Goal: Task Accomplishment & Management: Use online tool/utility

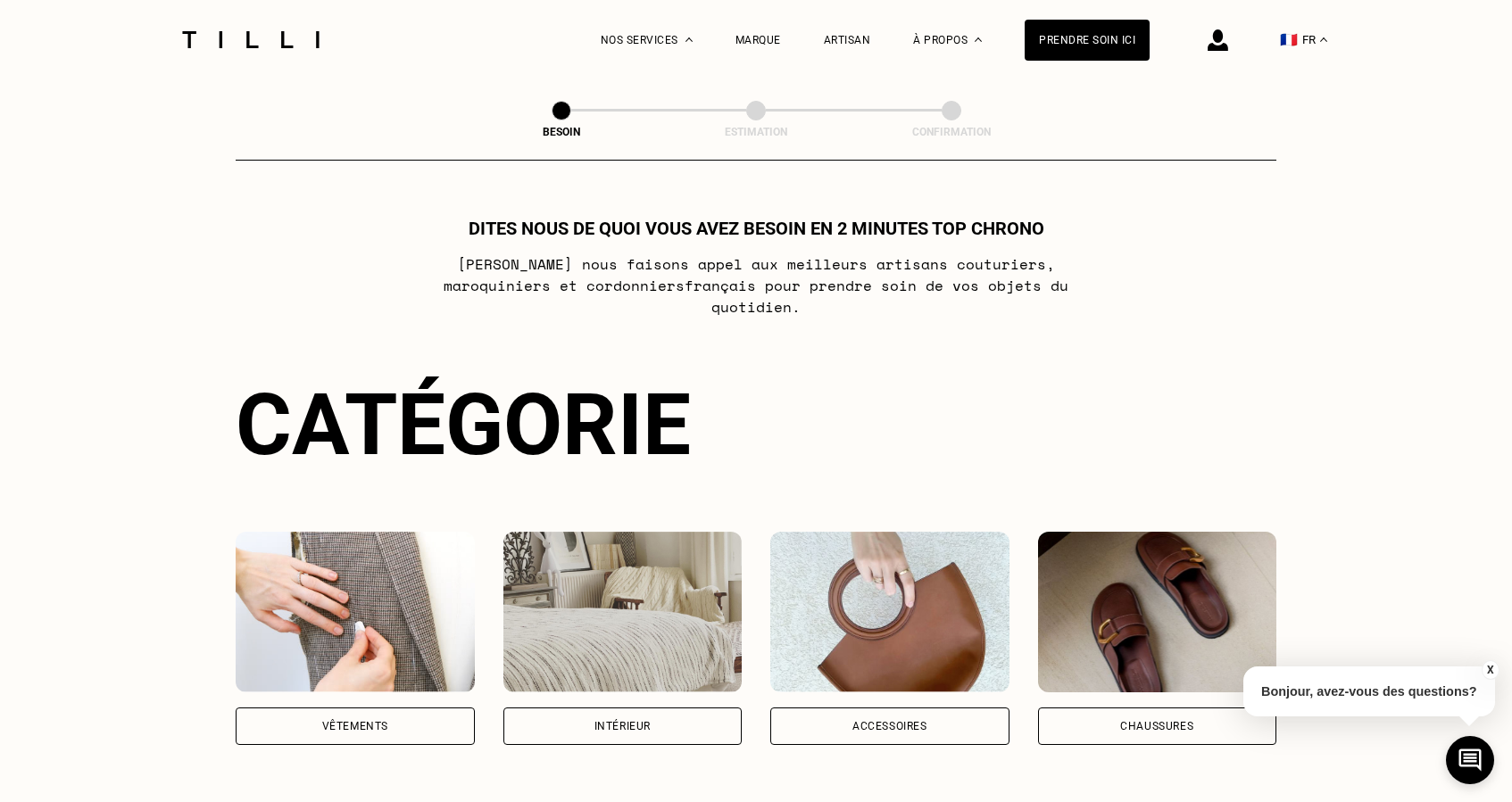
scroll to position [289, 0]
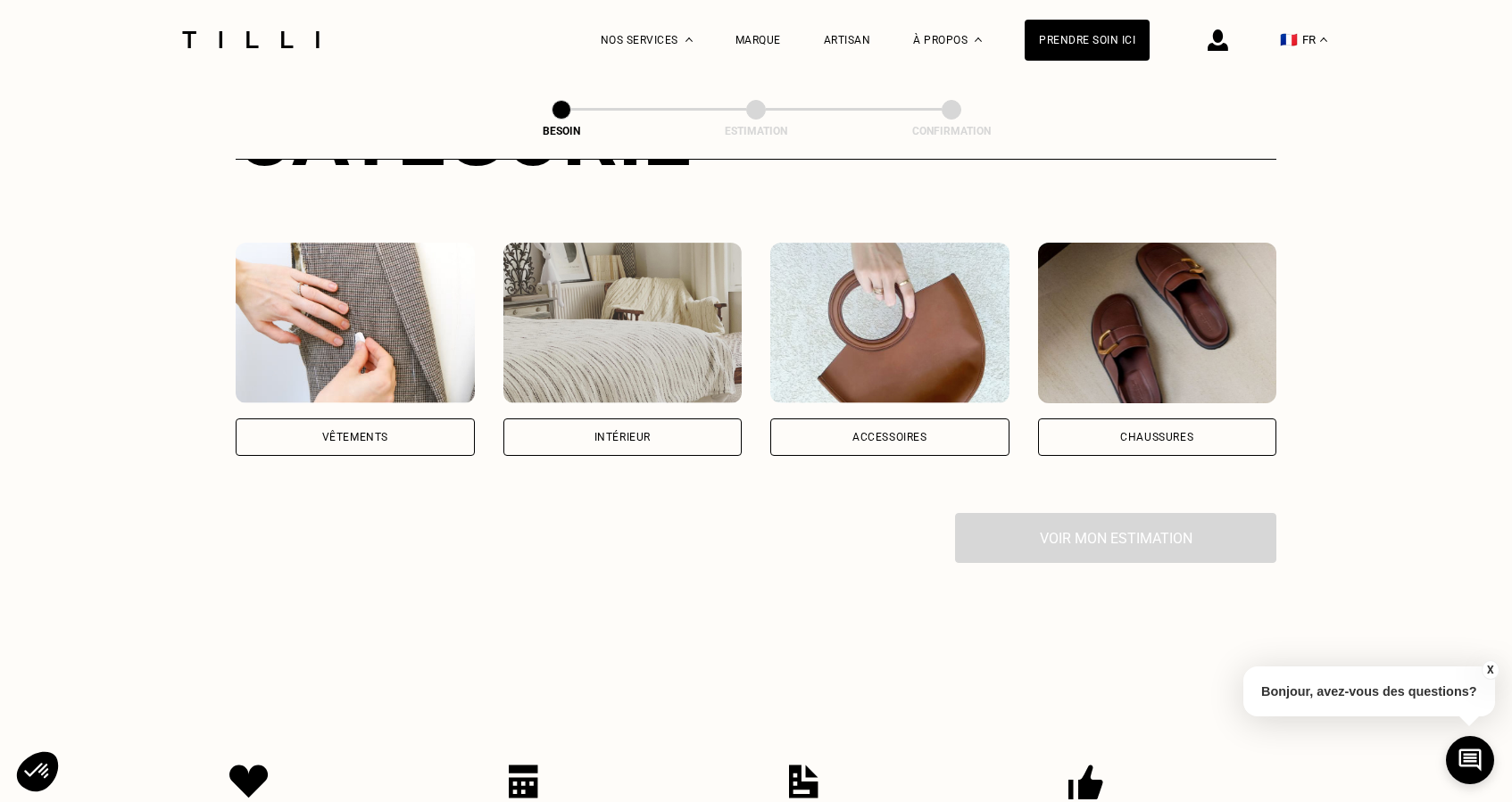
click at [634, 432] on div "Intérieur" at bounding box center [623, 438] width 56 height 11
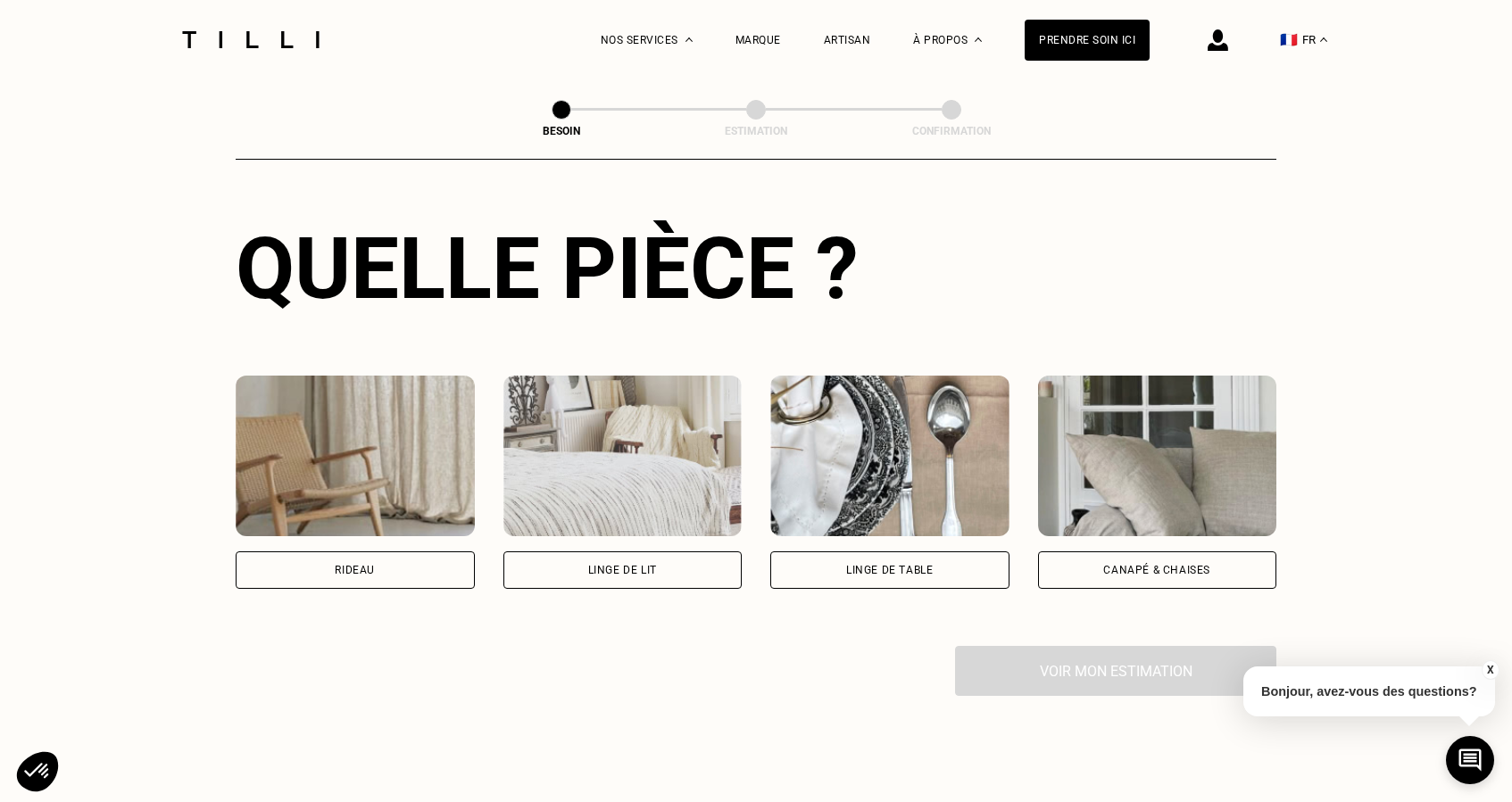
scroll to position [647, 0]
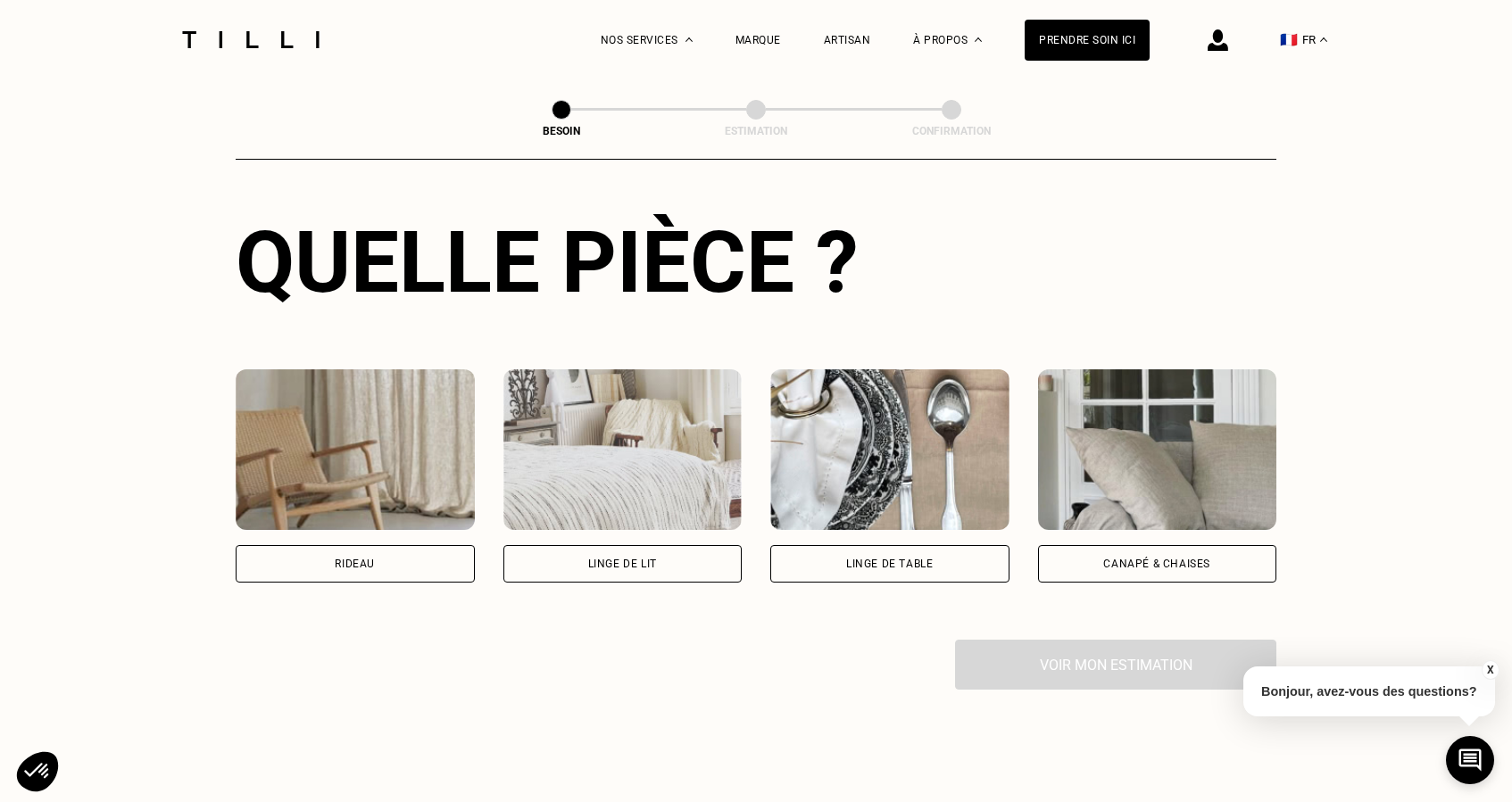
click at [323, 545] on div "Rideau" at bounding box center [355, 563] width 239 height 37
select select "FR"
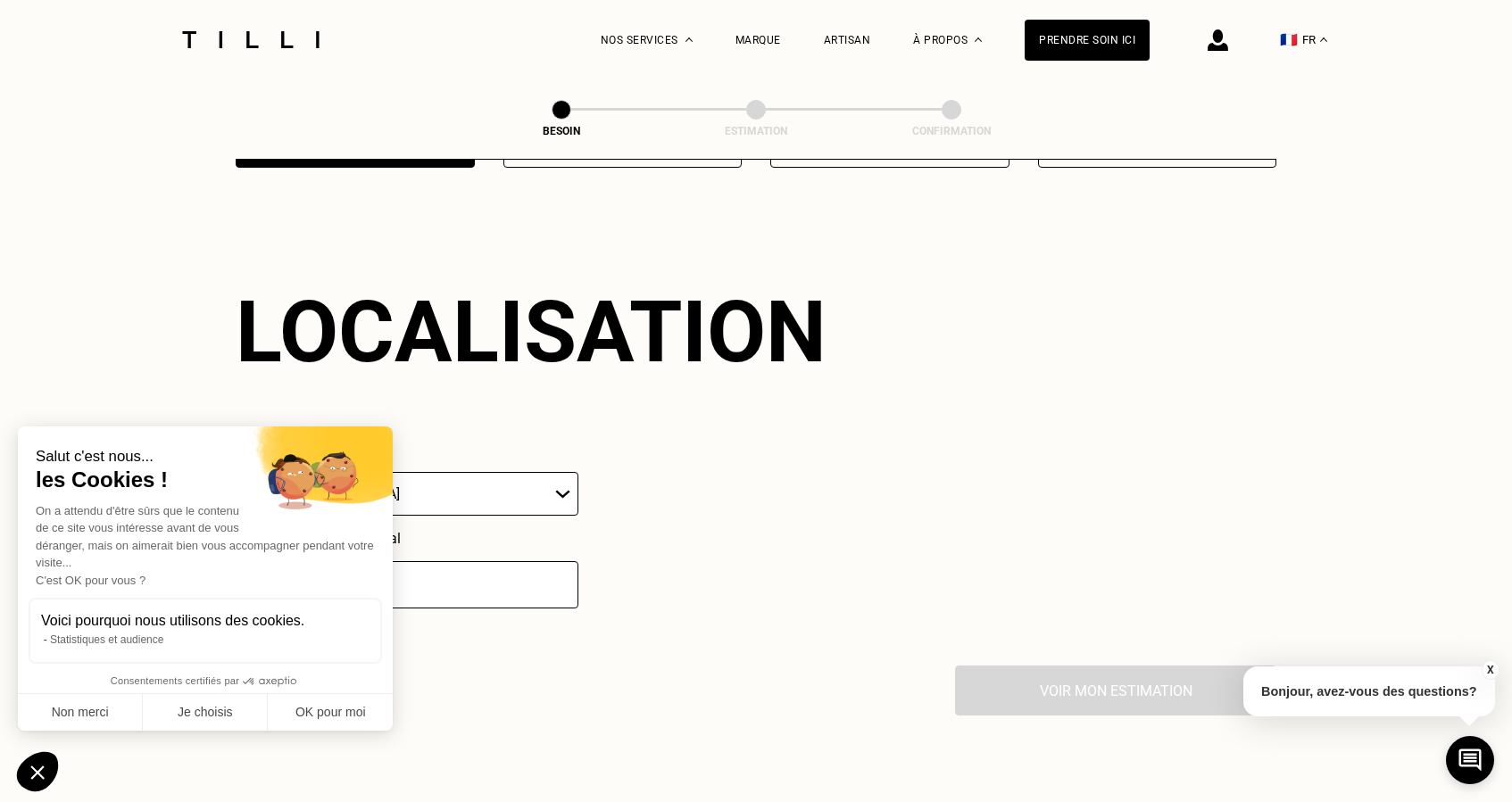
scroll to position [1066, 0]
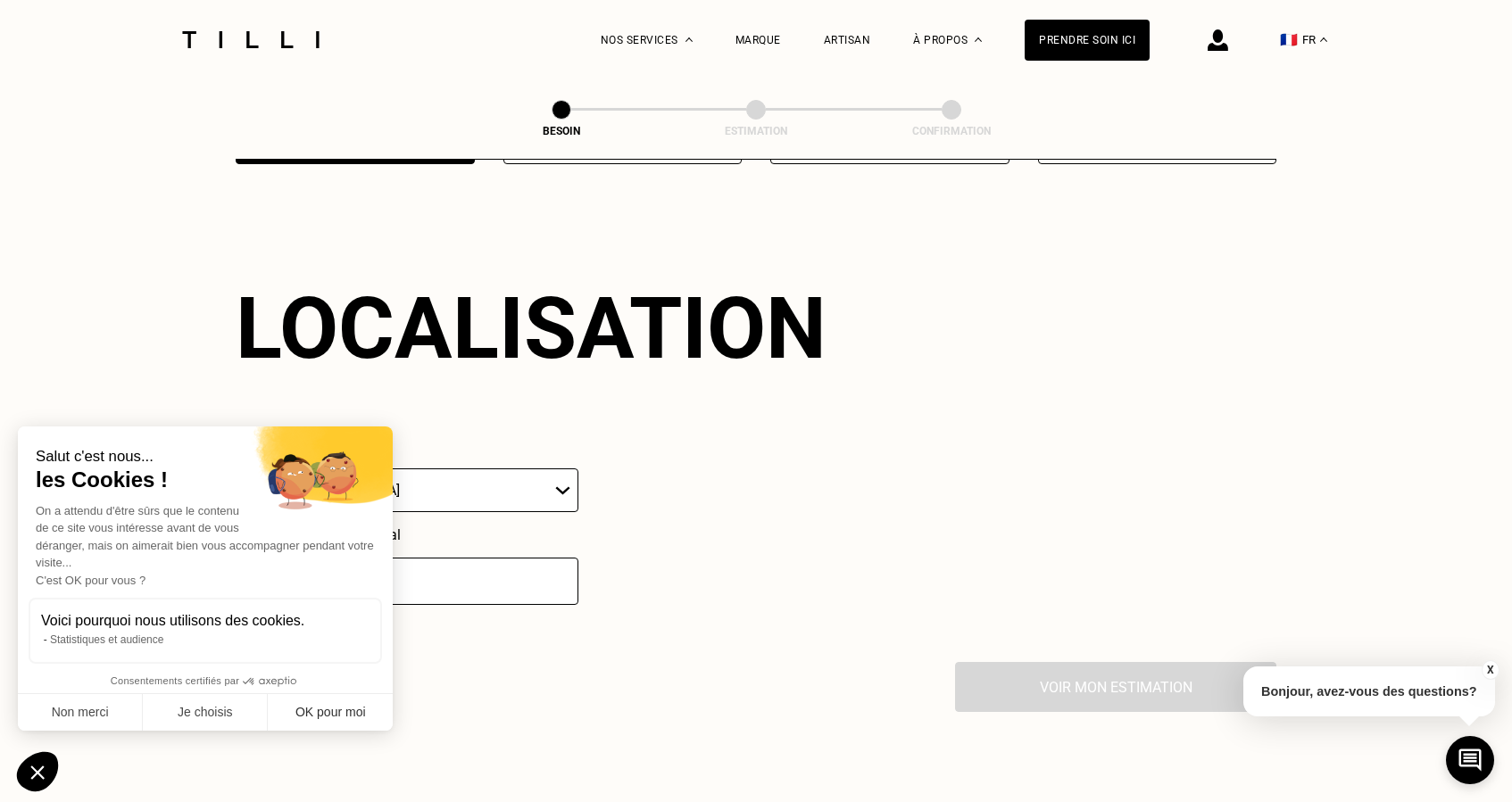
click at [320, 713] on button "OK pour moi" at bounding box center [330, 713] width 125 height 37
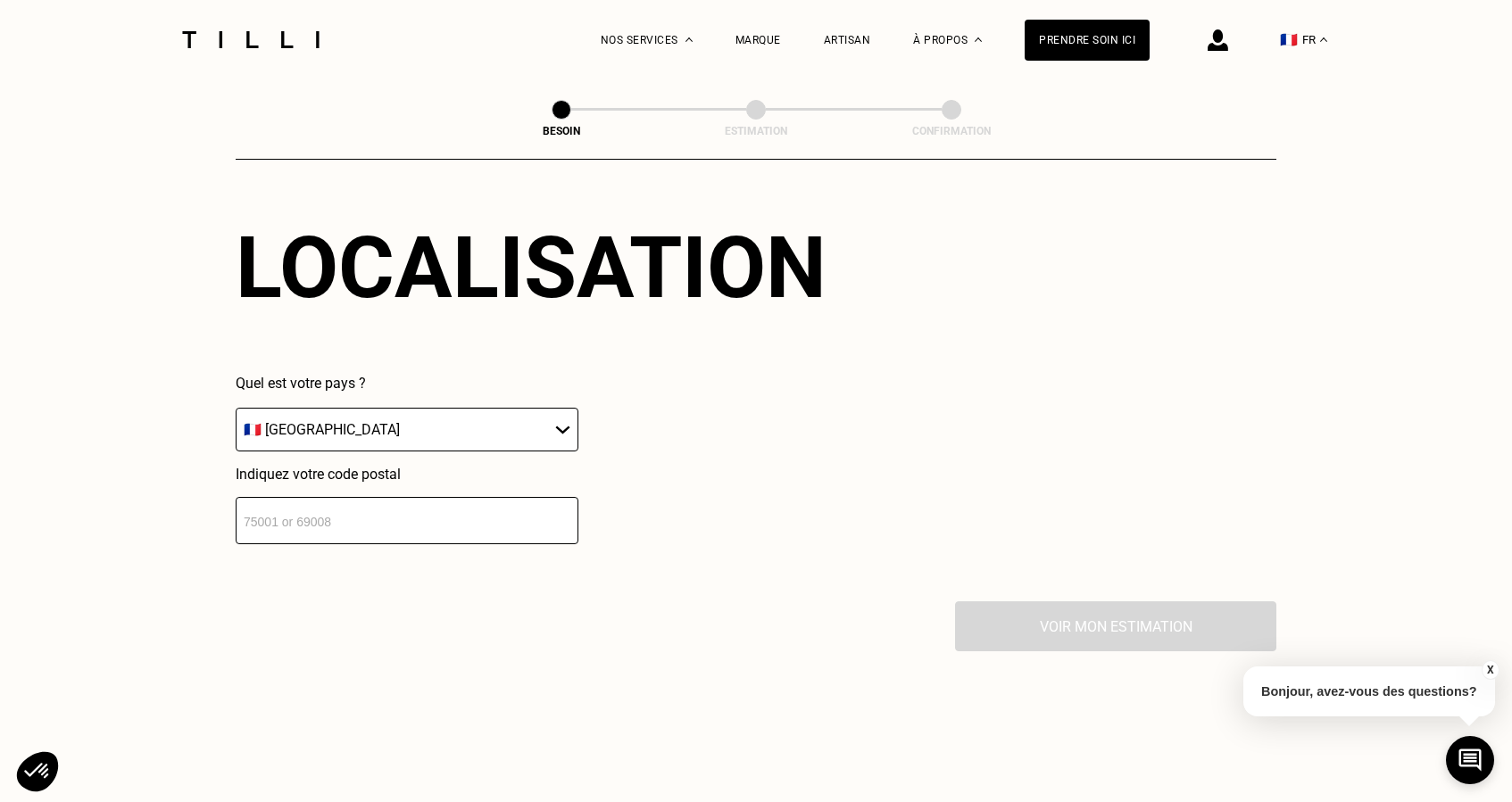
scroll to position [1151, 0]
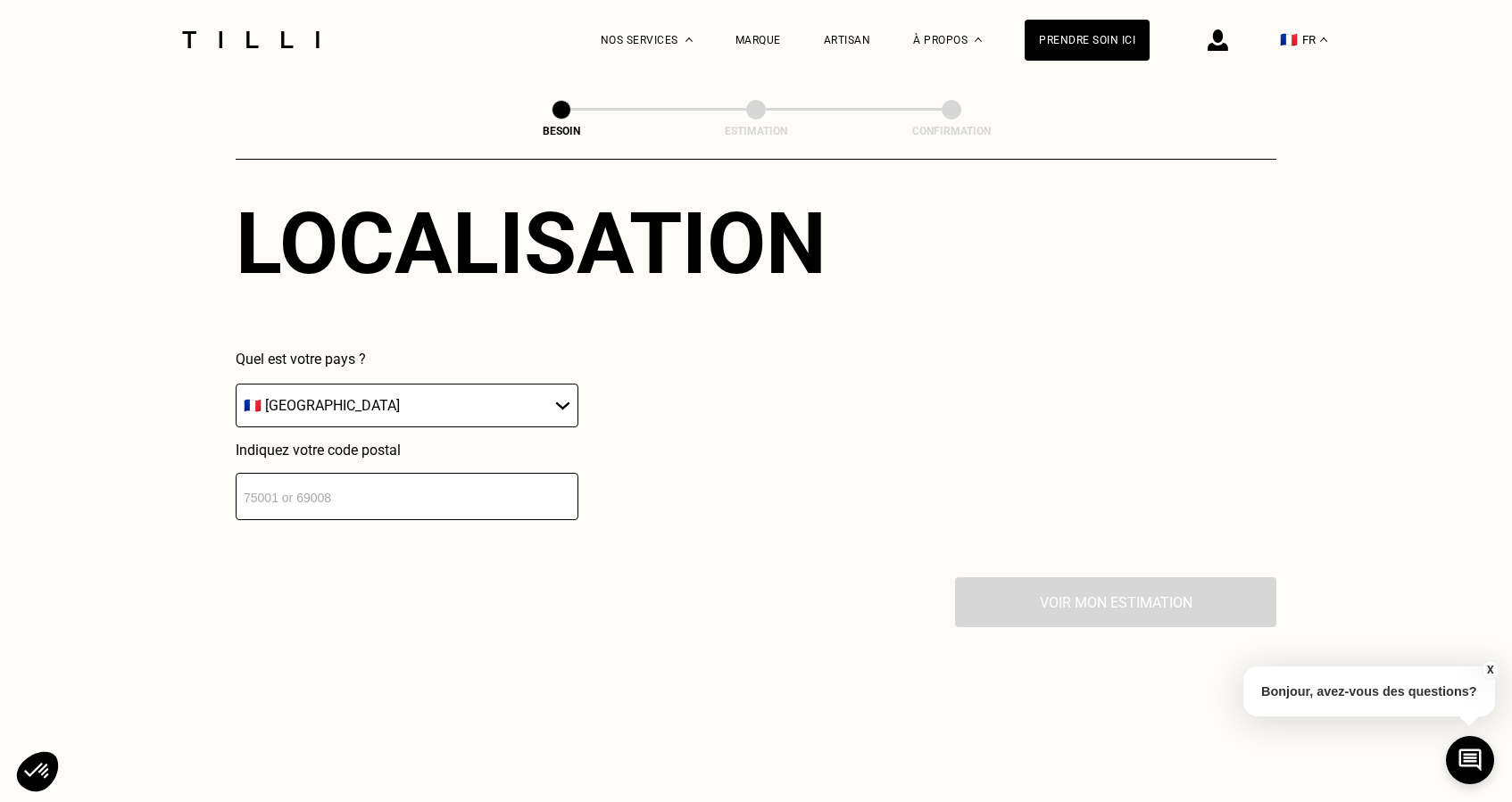
click at [403, 476] on input "number" at bounding box center [407, 497] width 343 height 47
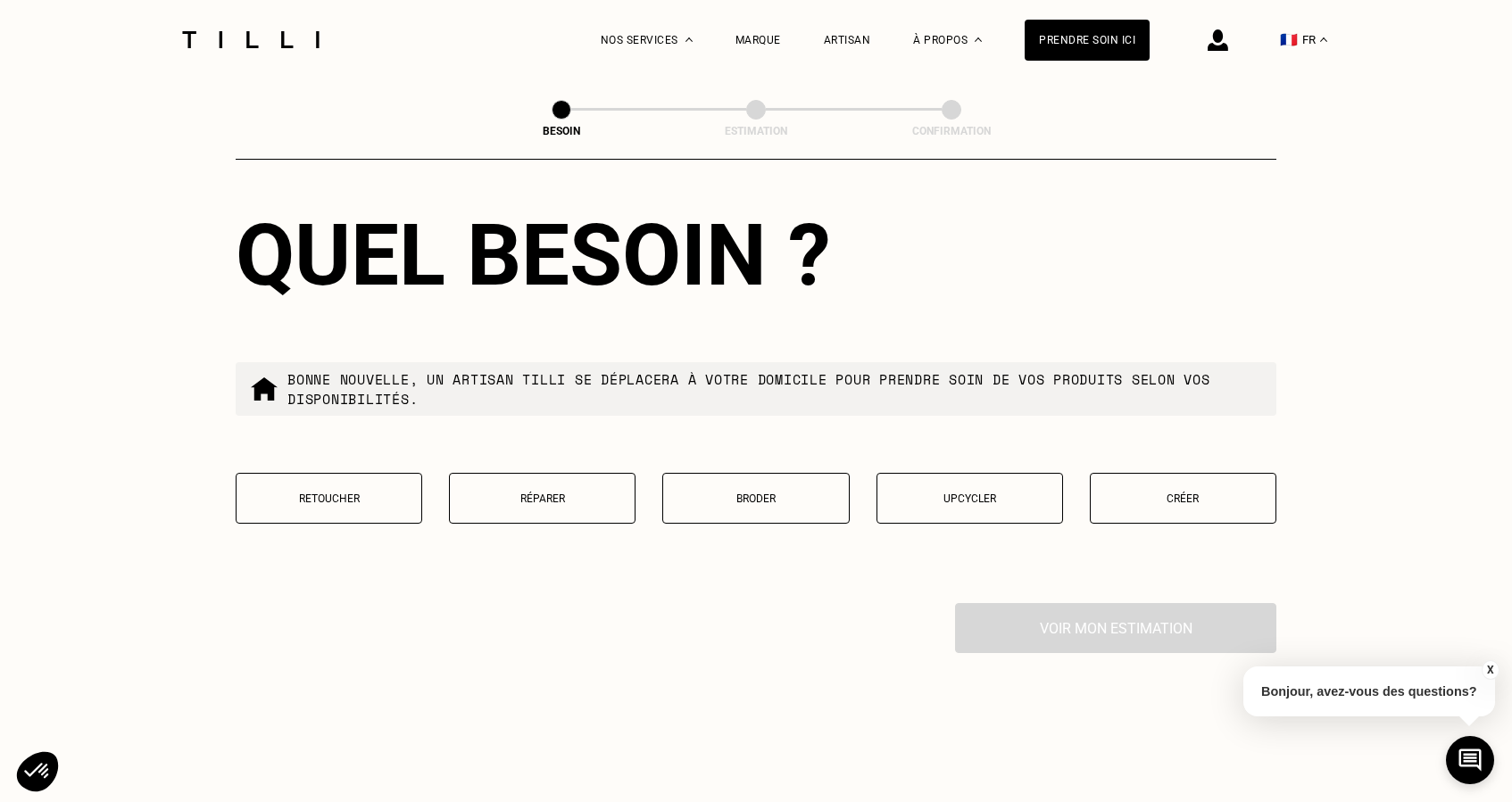
scroll to position [1582, 0]
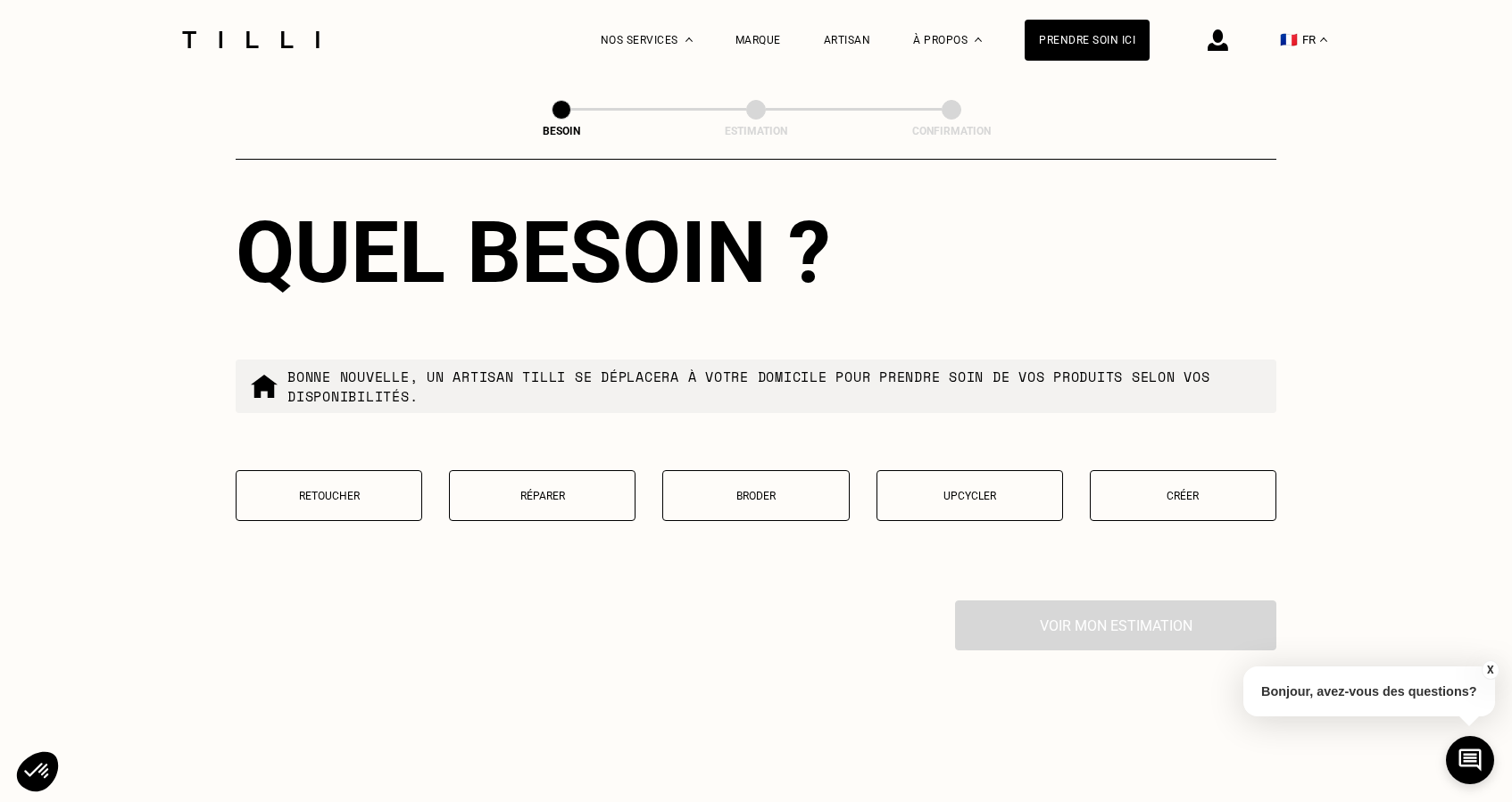
type input "94300"
click at [314, 494] on button "Retoucher" at bounding box center [329, 496] width 187 height 51
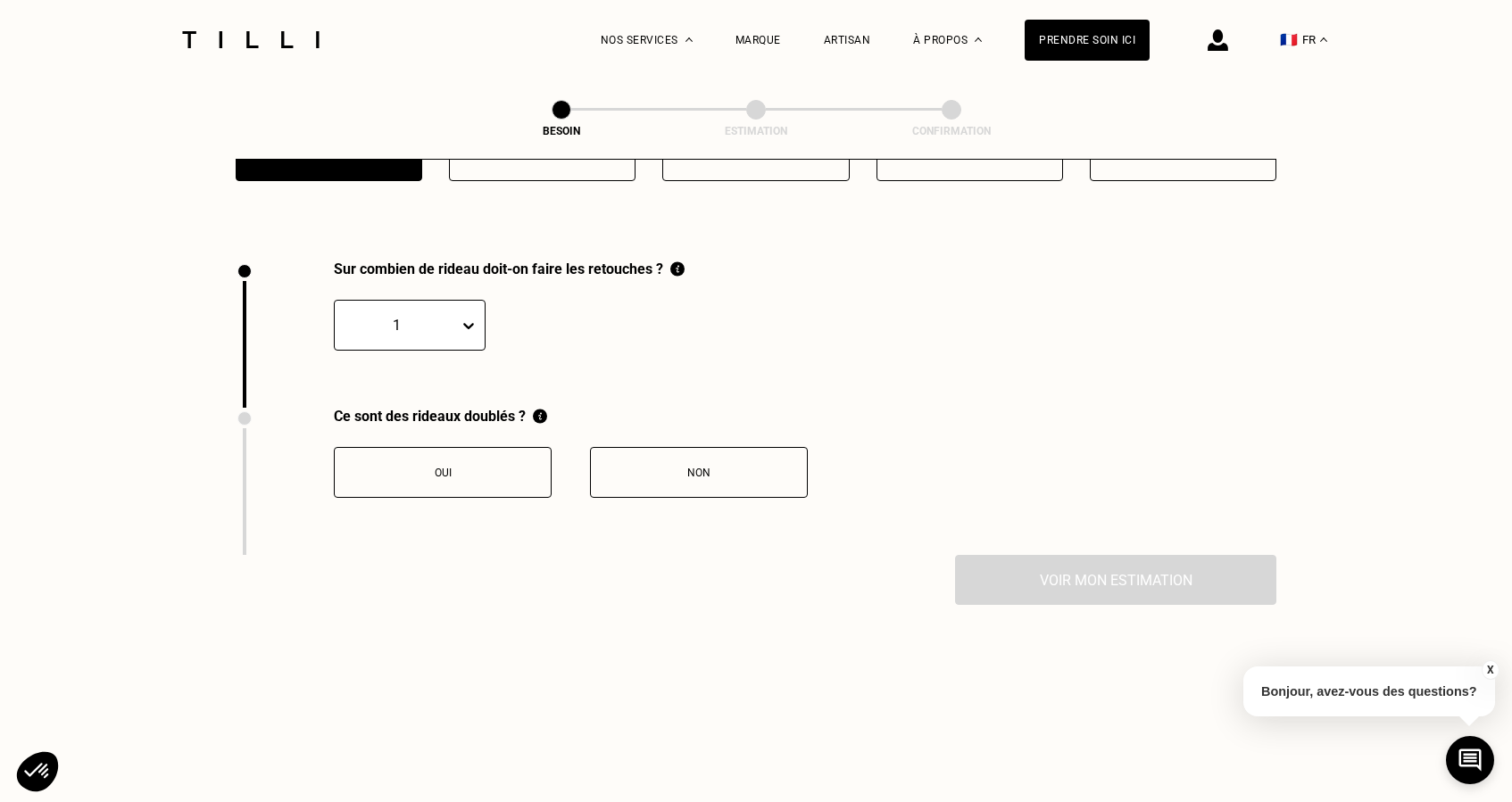
scroll to position [1846, 0]
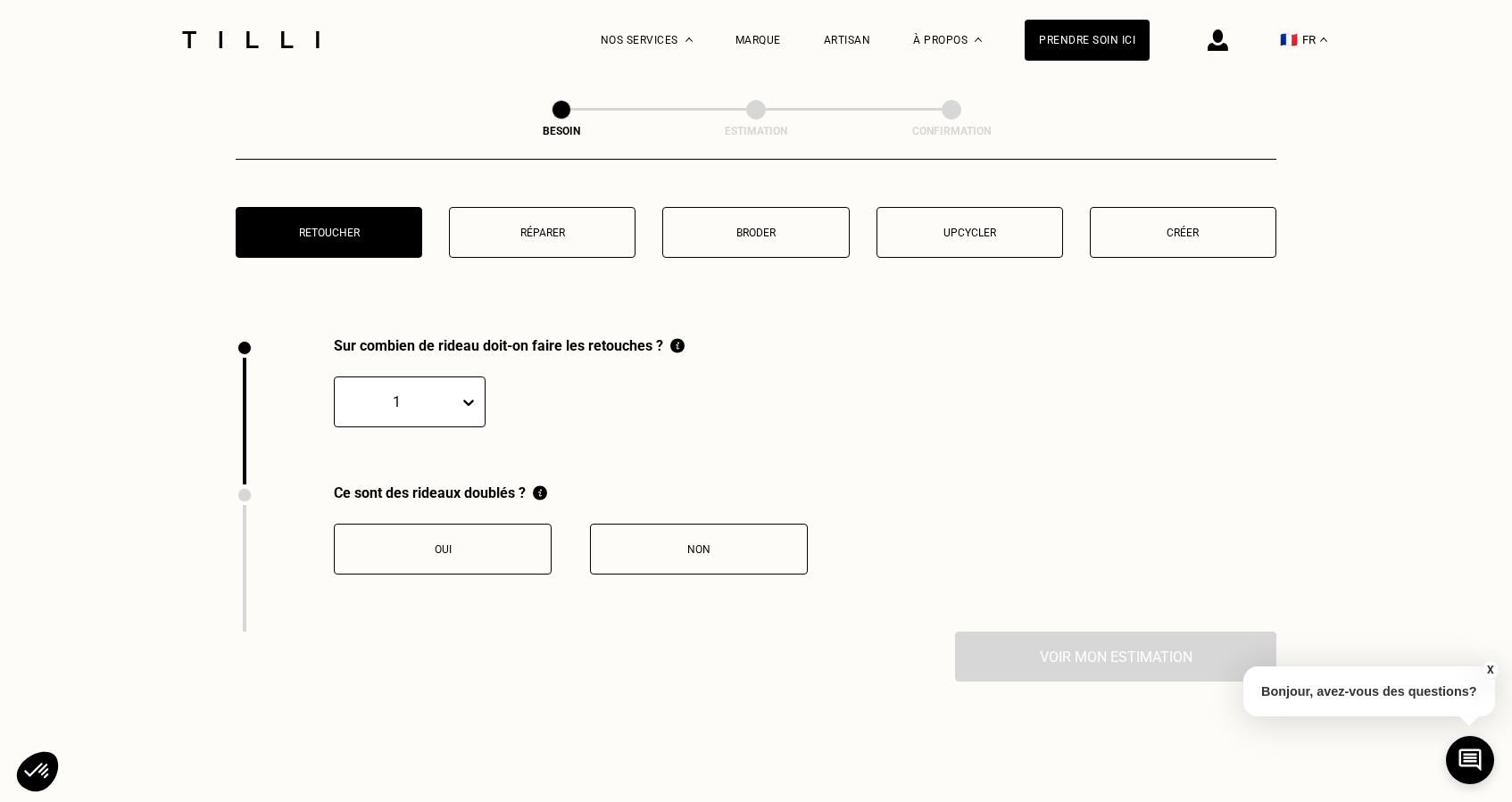
click at [558, 227] on button "Réparer" at bounding box center [542, 232] width 187 height 51
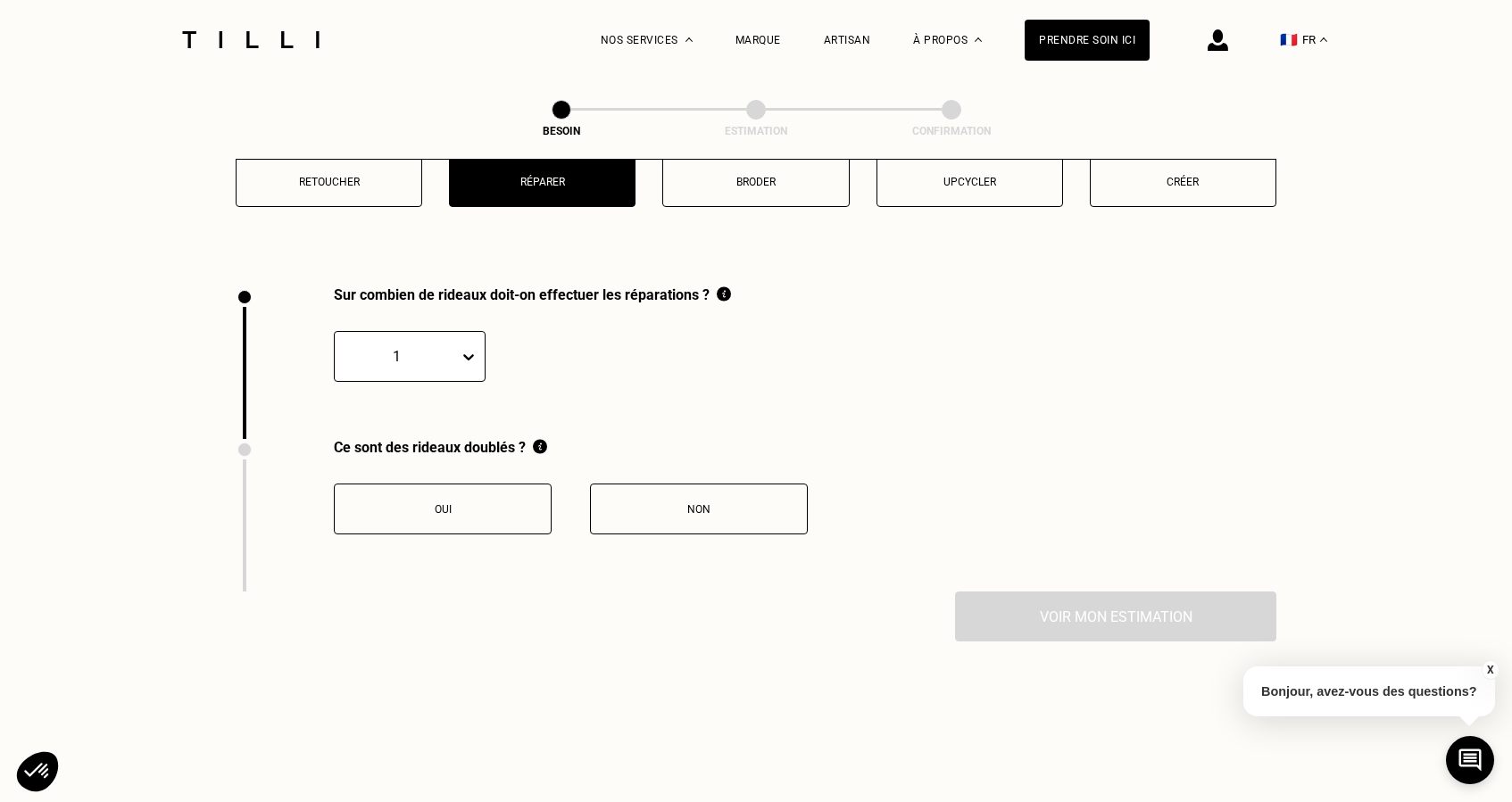
scroll to position [1892, 0]
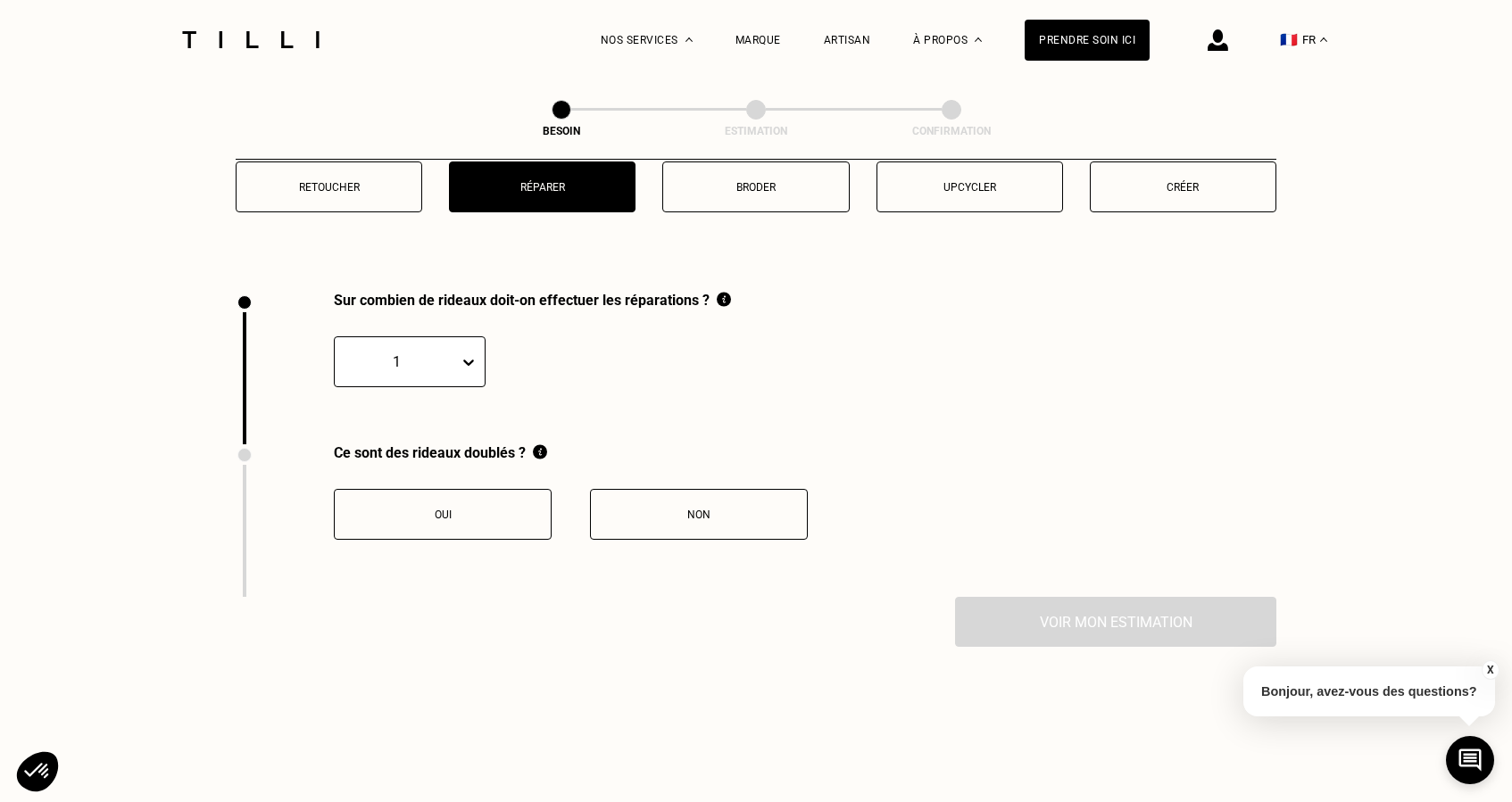
click at [975, 184] on button "Upcycler" at bounding box center [969, 187] width 187 height 51
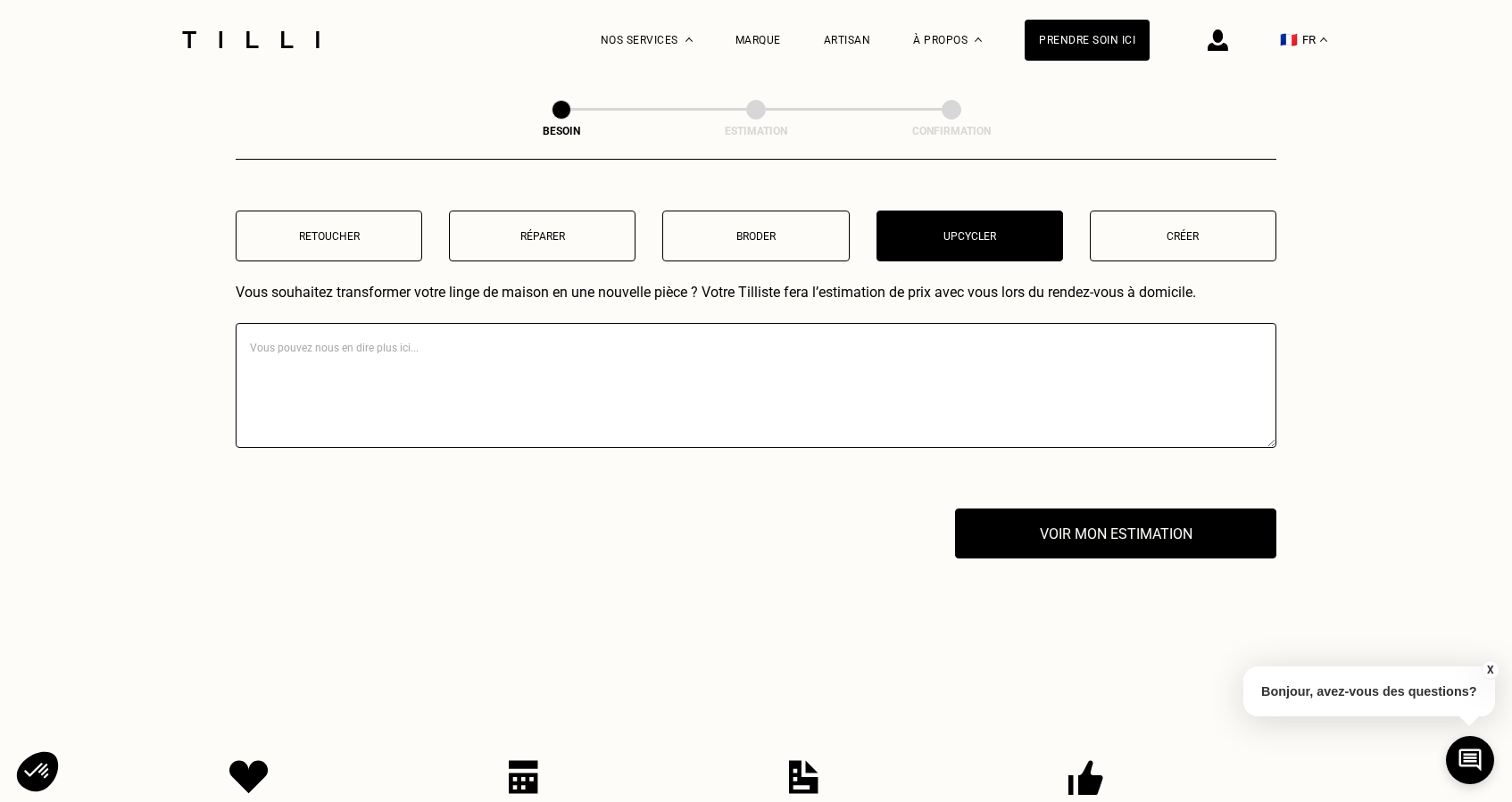
scroll to position [1830, 0]
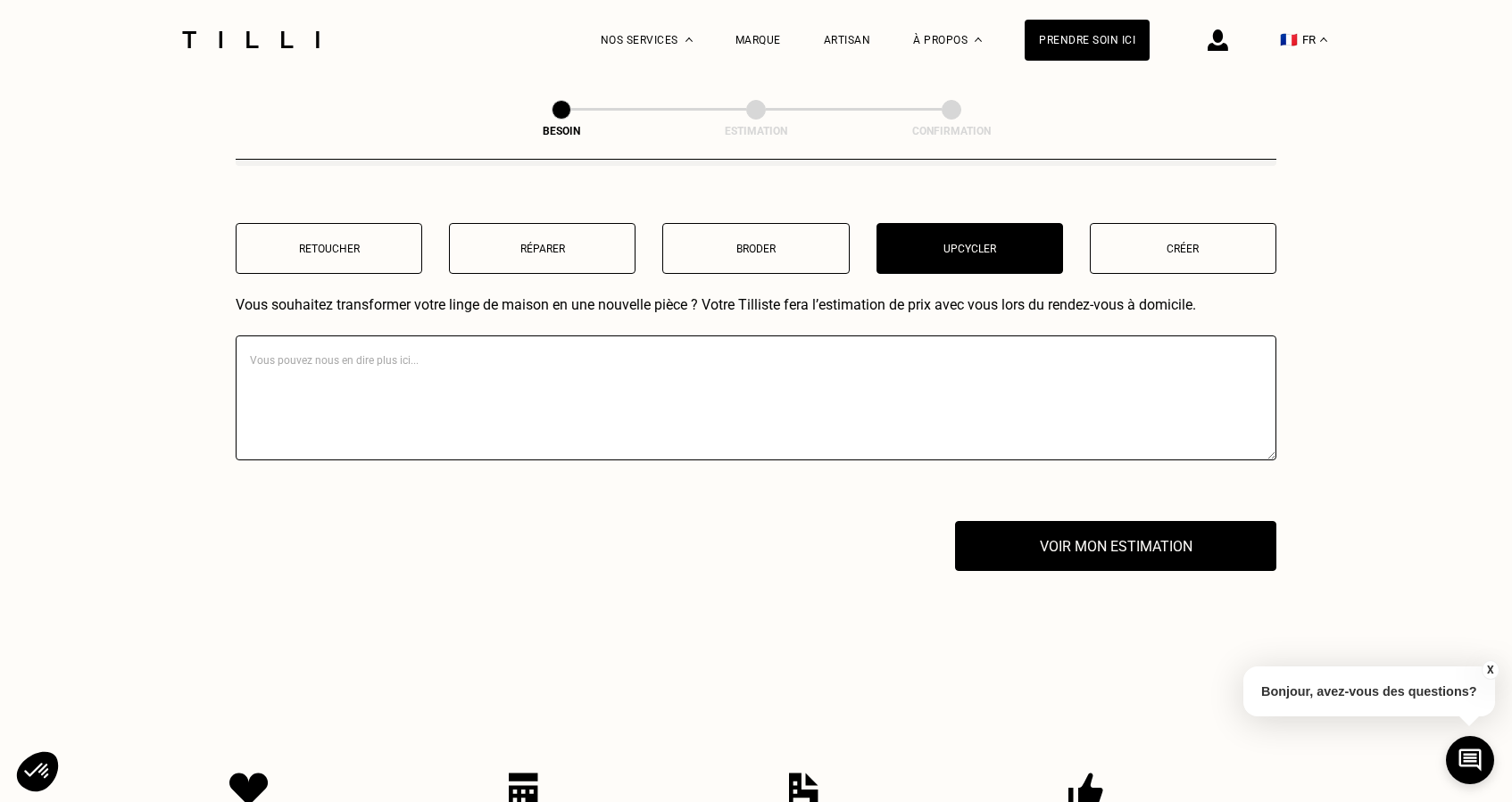
click at [1223, 246] on button "Créer" at bounding box center [1182, 249] width 187 height 51
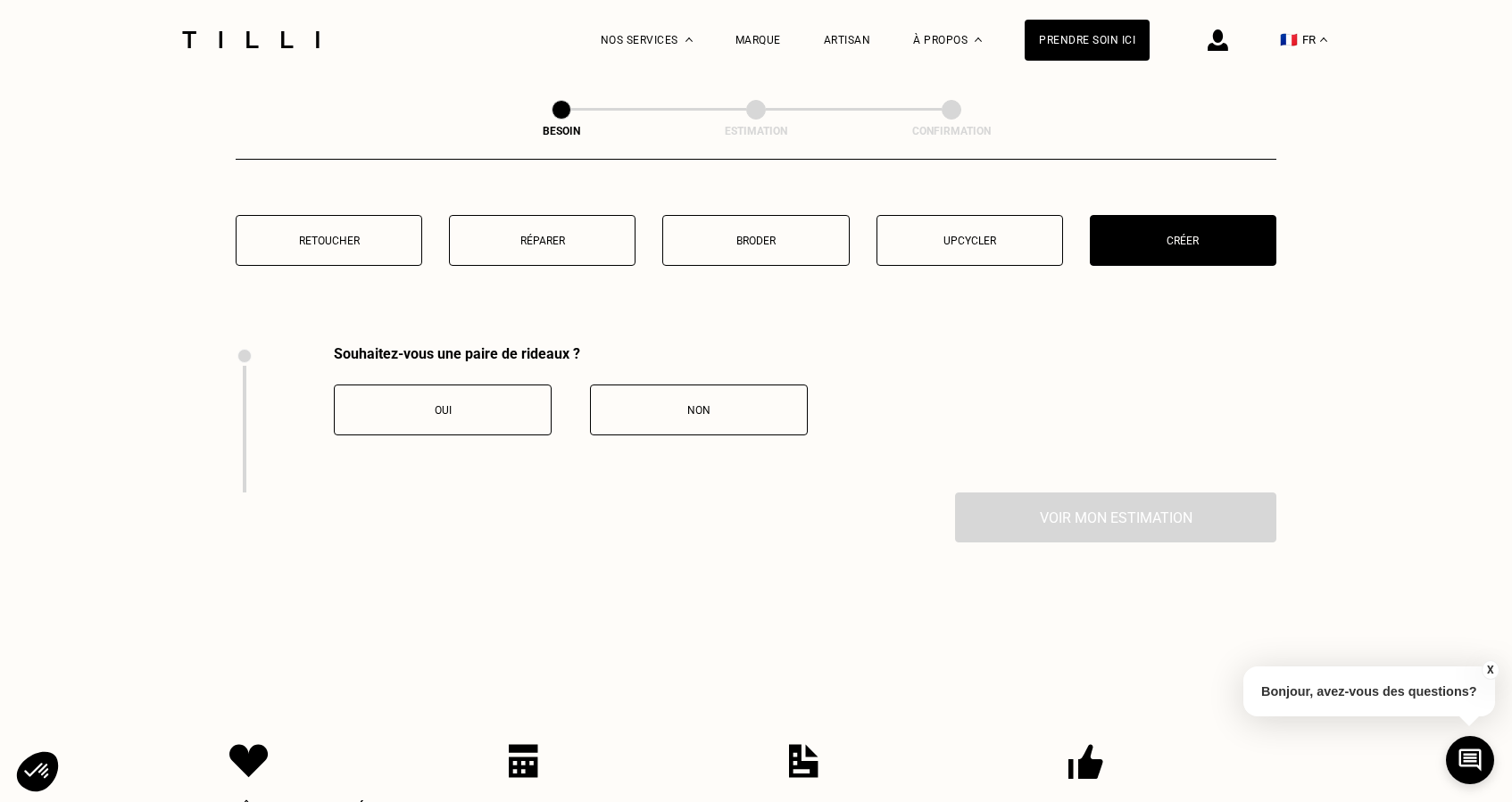
scroll to position [1833, 0]
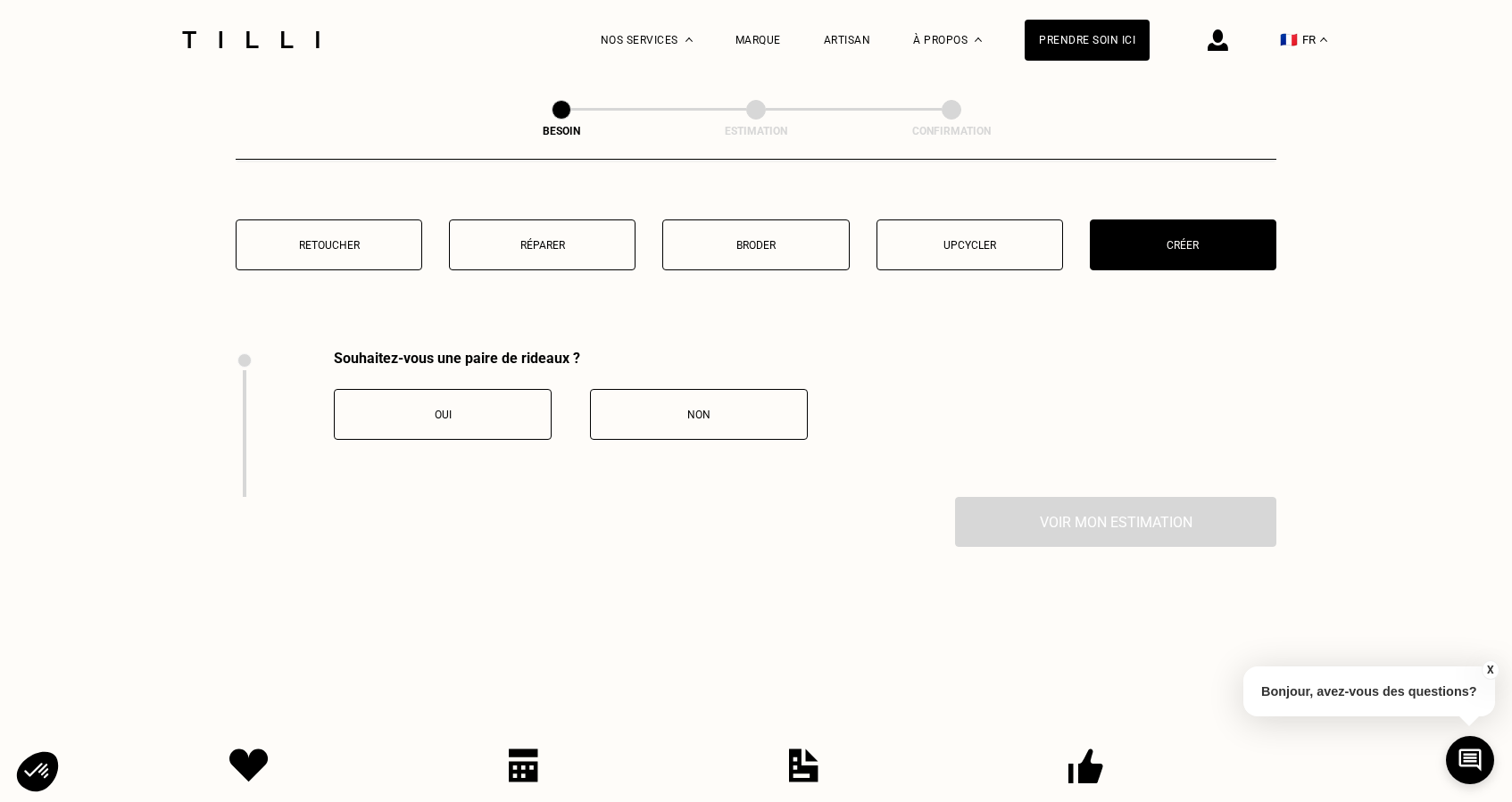
click at [431, 409] on div "Oui" at bounding box center [442, 415] width 198 height 13
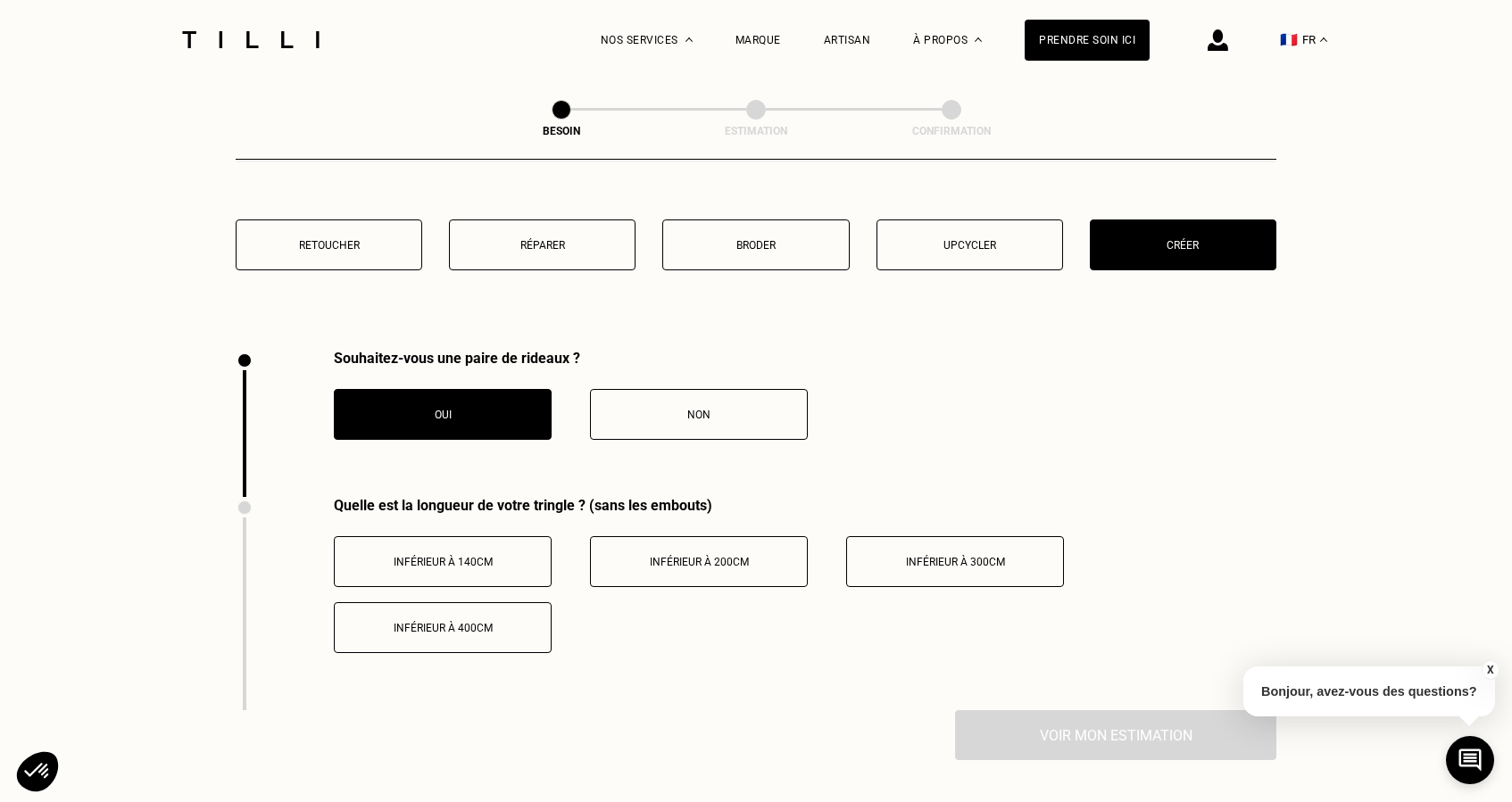
click at [493, 622] on button "Inférieur à 400cm" at bounding box center [442, 628] width 218 height 51
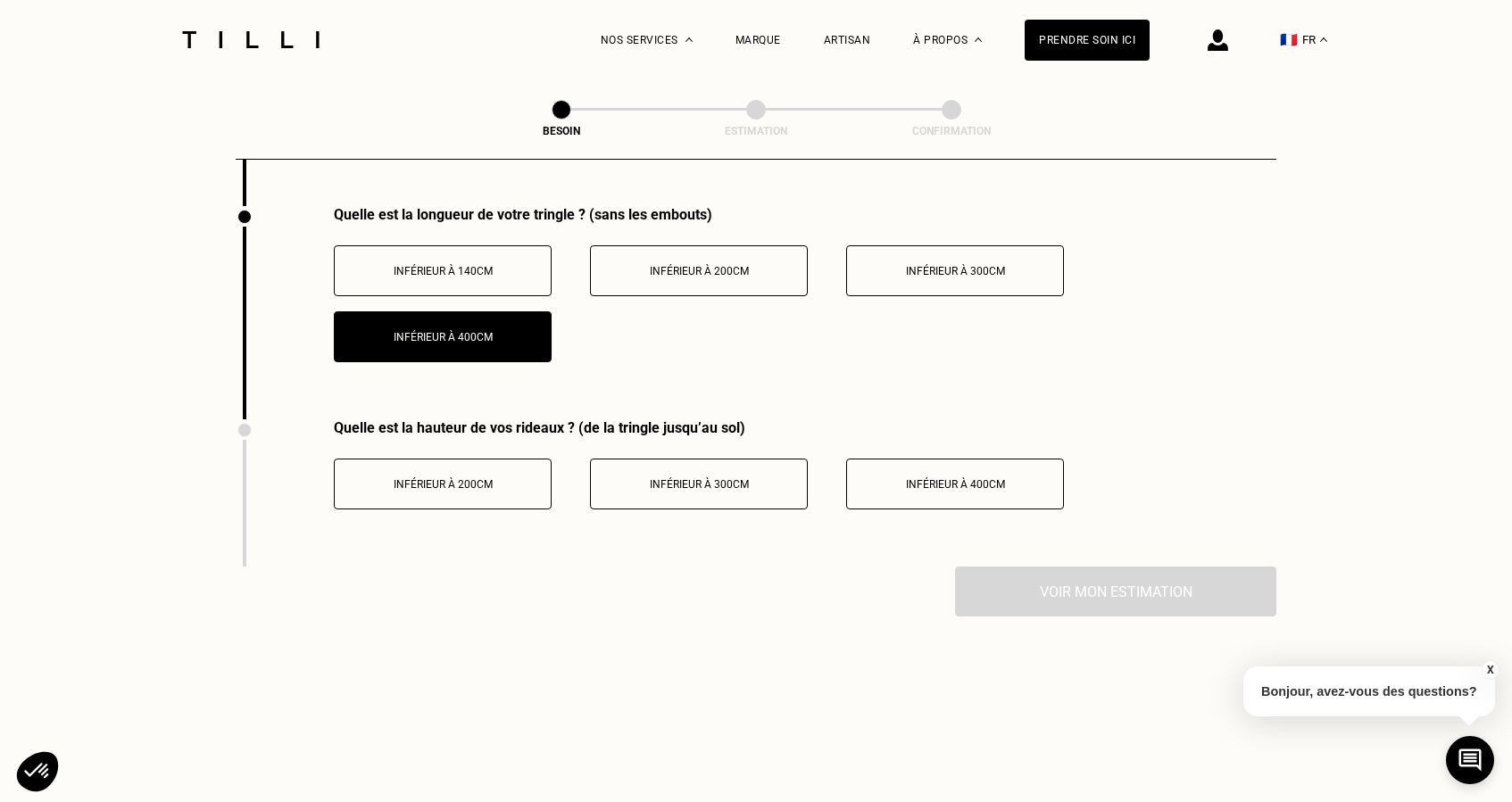
scroll to position [2126, 0]
click at [715, 478] on span "Inférieur à 300cm" at bounding box center [699, 484] width 99 height 13
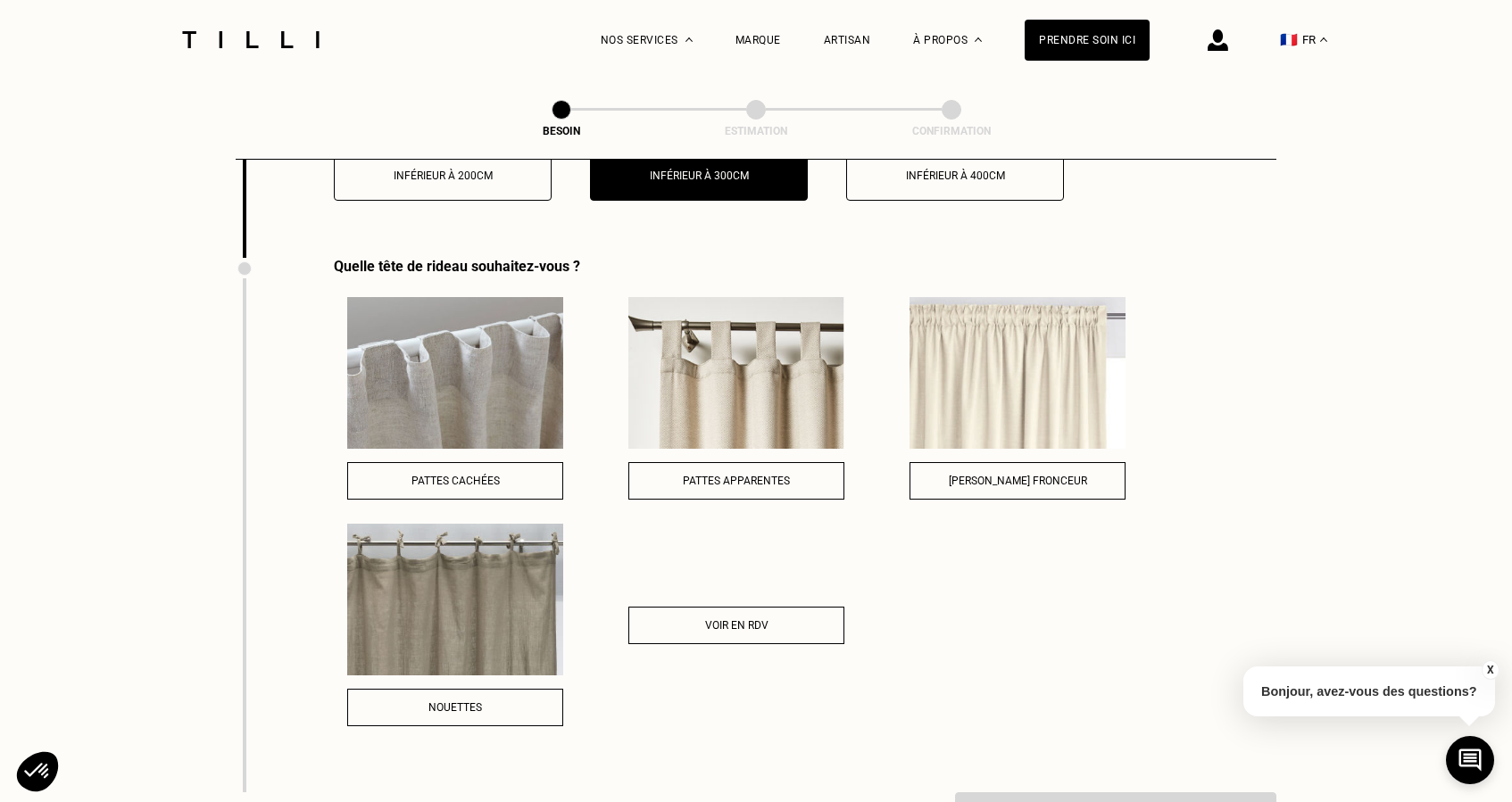
scroll to position [2442, 0]
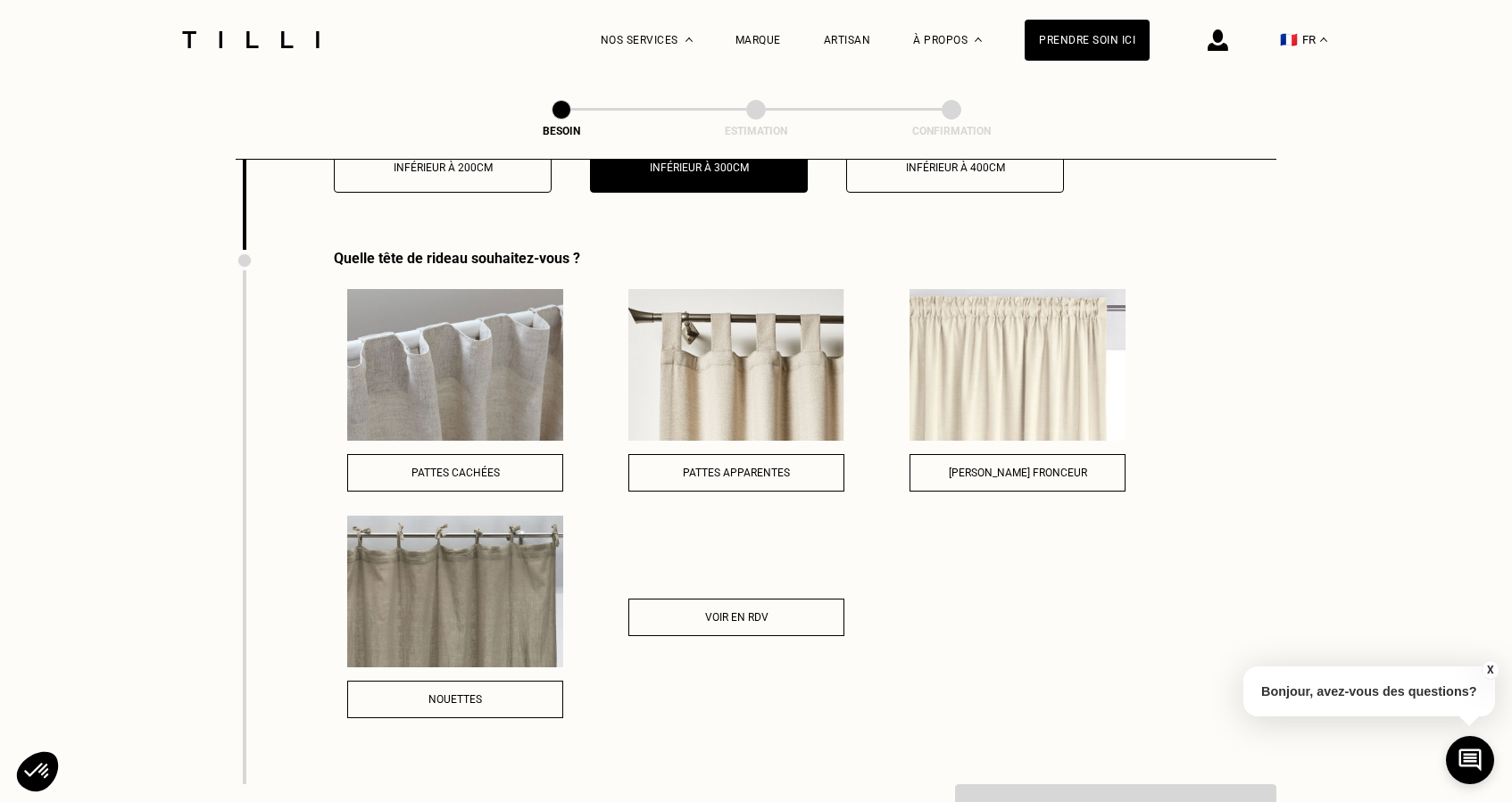
click at [733, 467] on span "Pattes apparentes" at bounding box center [736, 473] width 107 height 13
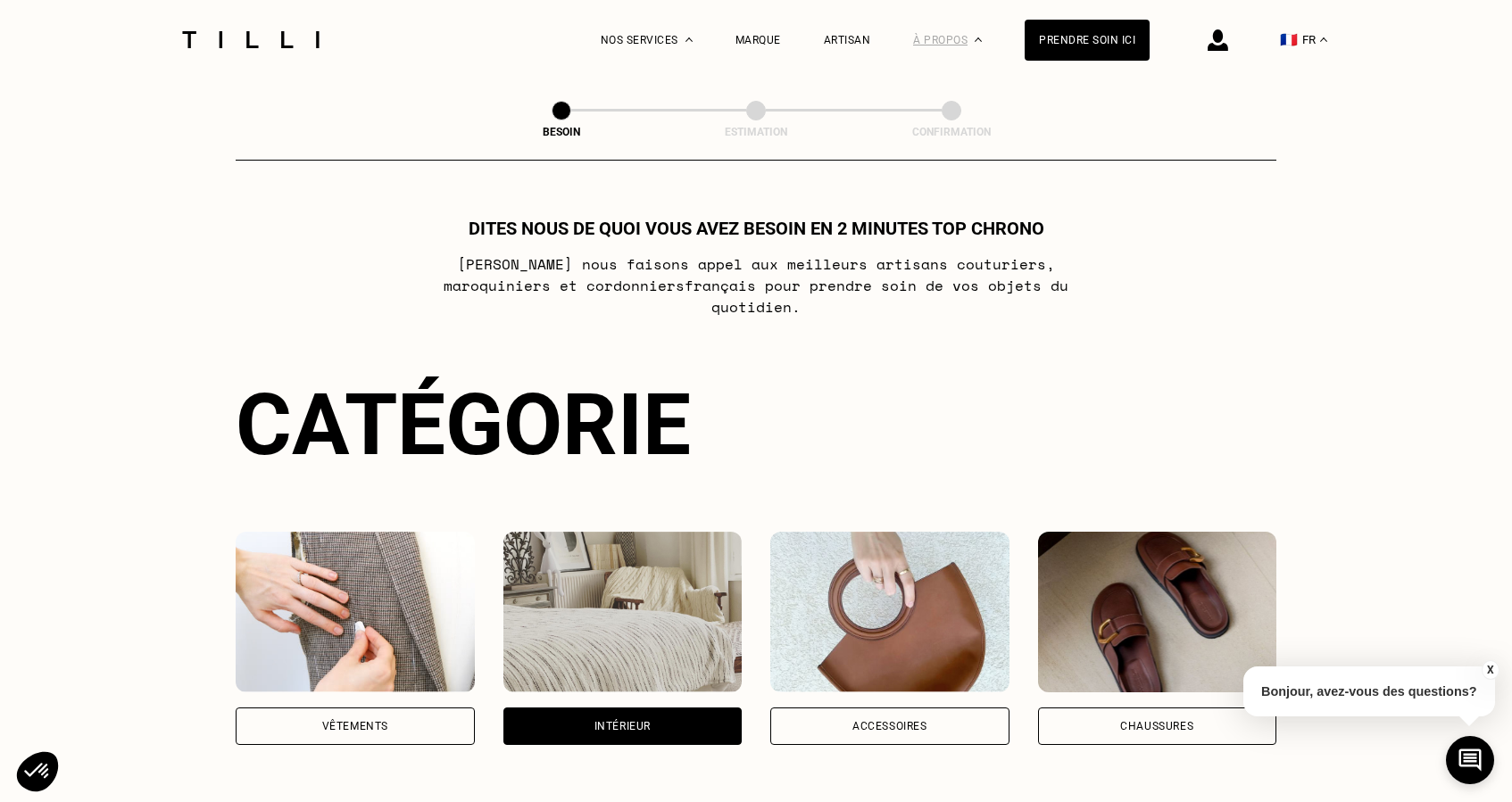
scroll to position [0, 0]
click at [759, 41] on div "Marque" at bounding box center [758, 40] width 46 height 13
